Goal: Submit feedback/report problem: Submit feedback/report problem

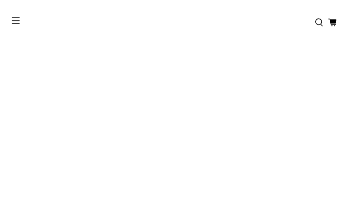
type input "**********"
type input "*********"
type input "**********"
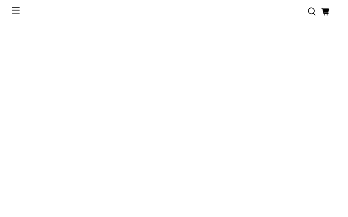
type input "**********"
